Goal: Information Seeking & Learning: Learn about a topic

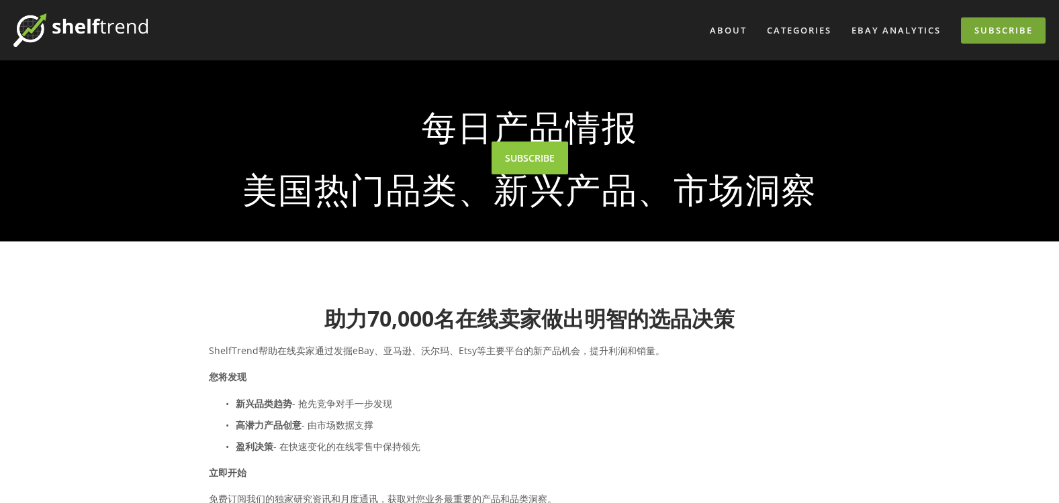
click at [985, 27] on link "Subscribe" at bounding box center [1003, 30] width 85 height 26
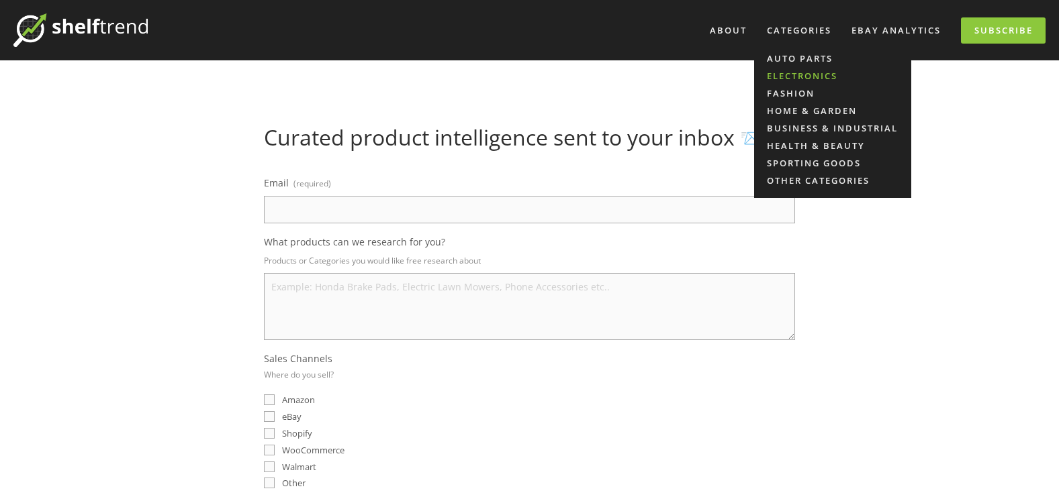
click at [817, 73] on link "Electronics" at bounding box center [832, 75] width 157 height 17
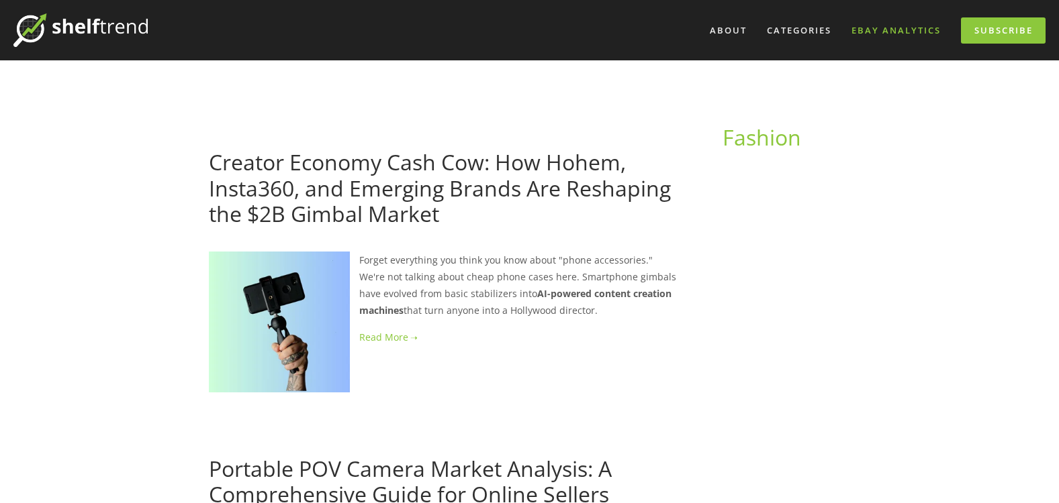
click at [889, 29] on link "eBay Analytics" at bounding box center [895, 30] width 107 height 22
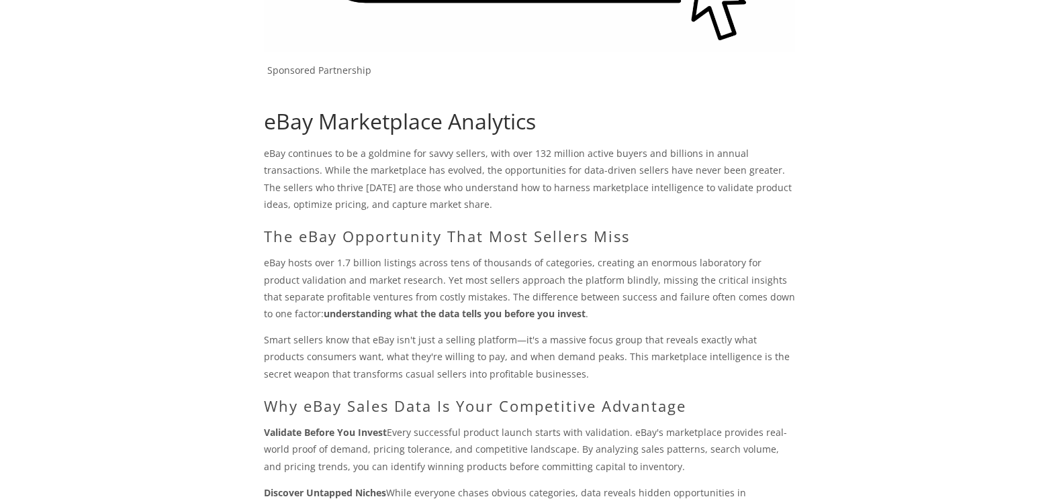
scroll to position [537, 0]
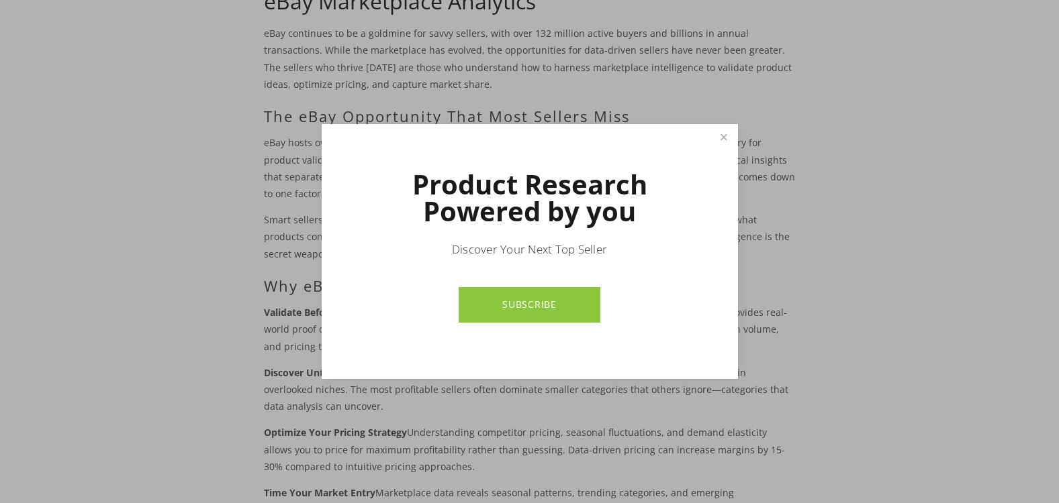
click at [565, 295] on link "SUBSCRIBE" at bounding box center [529, 305] width 142 height 36
click at [724, 137] on link "Close" at bounding box center [723, 137] width 23 height 23
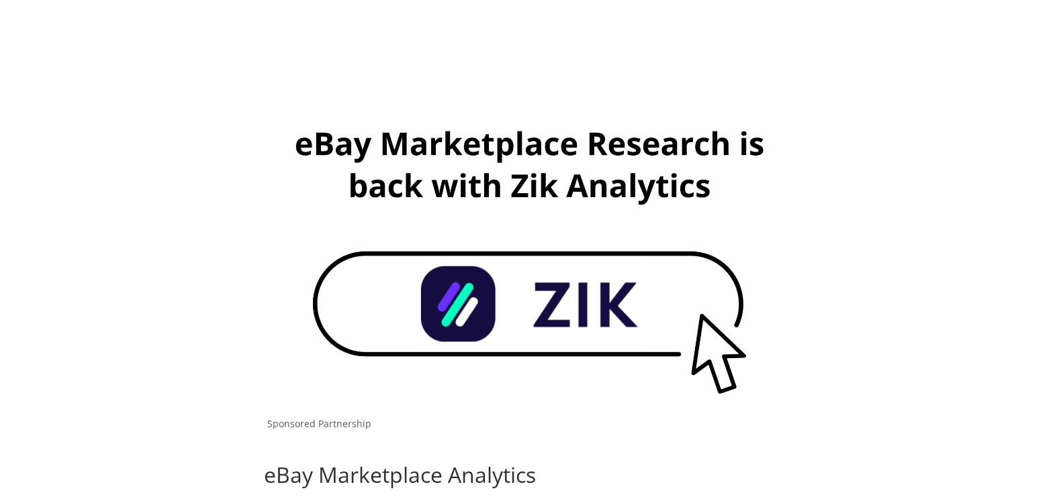
scroll to position [0, 0]
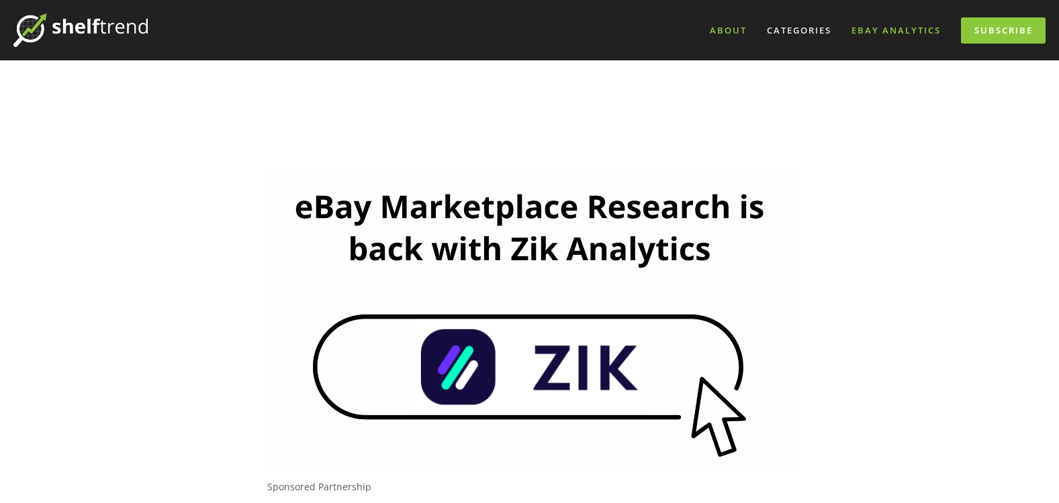
click at [737, 30] on link "About" at bounding box center [728, 30] width 54 height 22
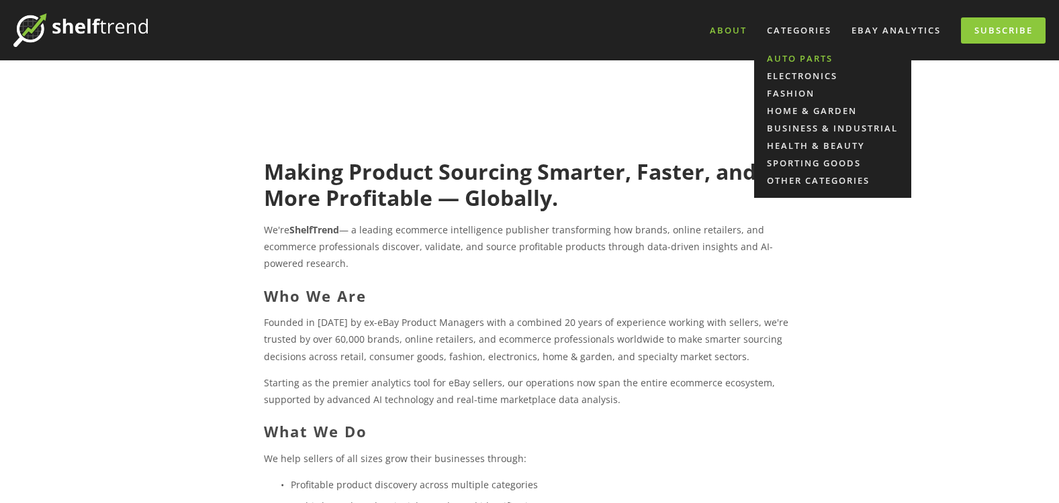
click at [802, 61] on link "Auto Parts" at bounding box center [832, 58] width 157 height 17
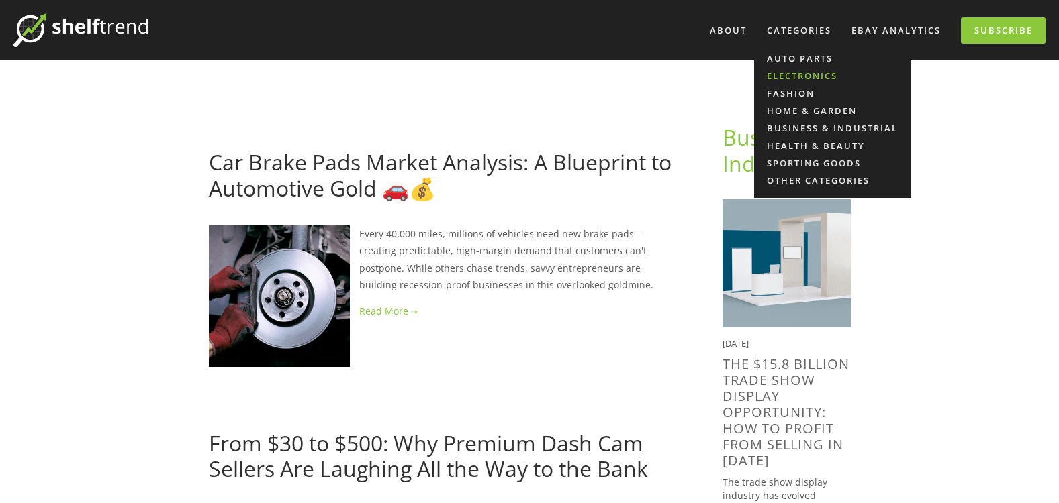
click at [801, 77] on link "Electronics" at bounding box center [832, 75] width 157 height 17
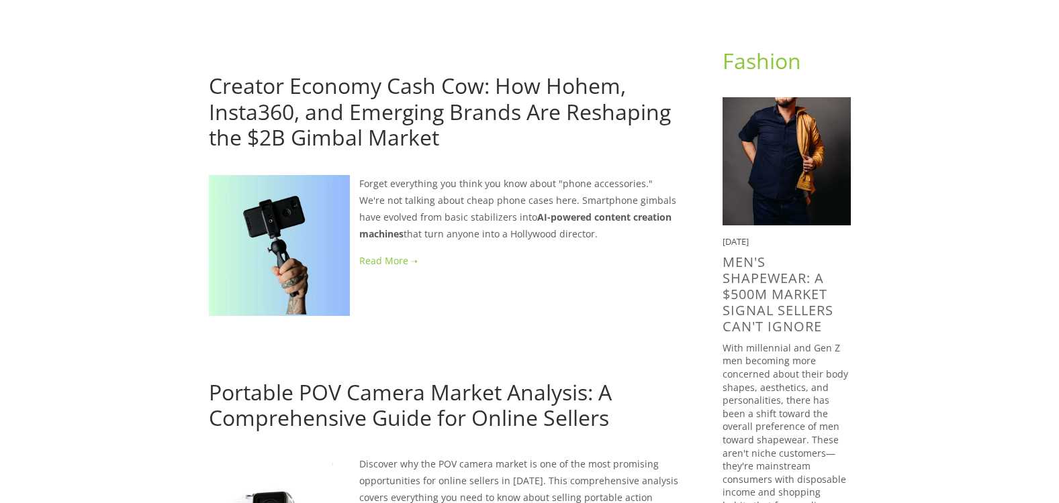
scroll to position [67, 0]
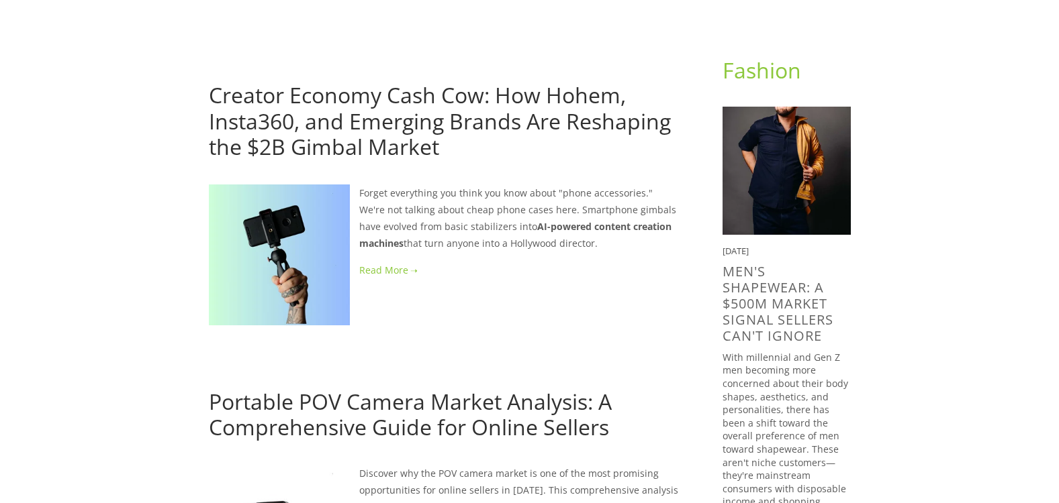
click at [400, 267] on link at bounding box center [444, 270] width 471 height 17
